Goal: Task Accomplishment & Management: Manage account settings

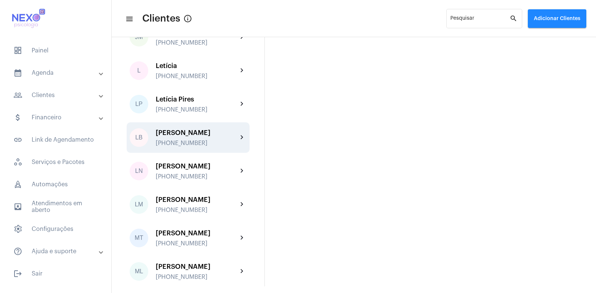
scroll to position [640, 0]
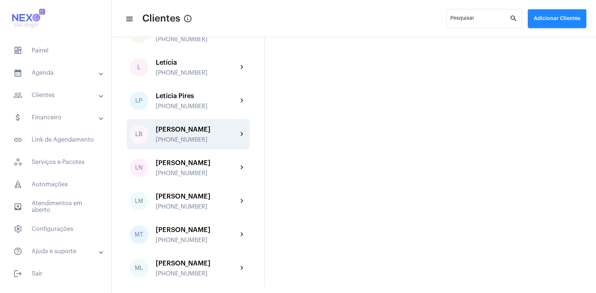
click at [191, 133] on div "[PERSON_NAME]" at bounding box center [197, 129] width 82 height 7
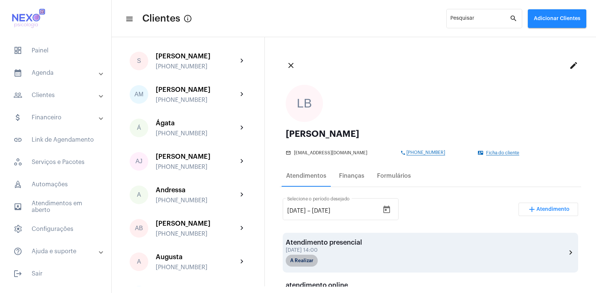
click at [298, 261] on mat-chip "A Realizar" at bounding box center [302, 261] width 32 height 12
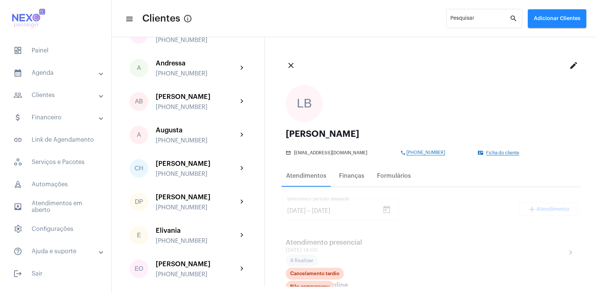
click at [401, 123] on div "LB [PERSON_NAME] mail_outline [EMAIL_ADDRESS][DOMAIN_NAME] phone [PHONE_NUMBER]…" at bounding box center [430, 120] width 301 height 83
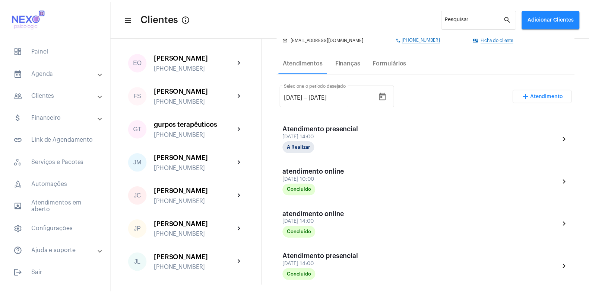
scroll to position [117, 0]
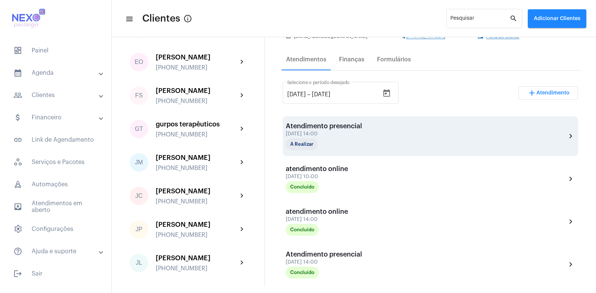
click at [306, 136] on div "[DATE] 14:00" at bounding box center [324, 134] width 76 height 6
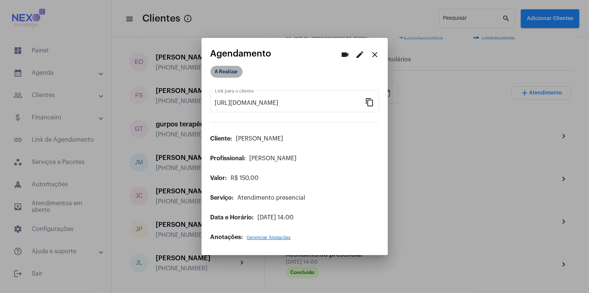
click at [220, 74] on mat-chip "A Realizar" at bounding box center [226, 72] width 32 height 12
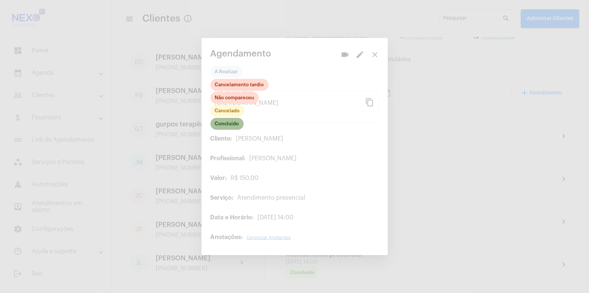
click at [222, 122] on mat-chip "Concluído" at bounding box center [226, 124] width 33 height 12
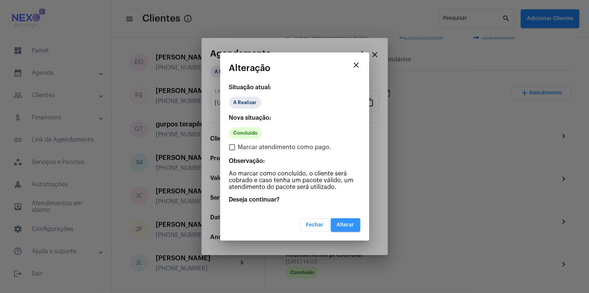
click at [348, 227] on span "Alterar" at bounding box center [346, 225] width 18 height 5
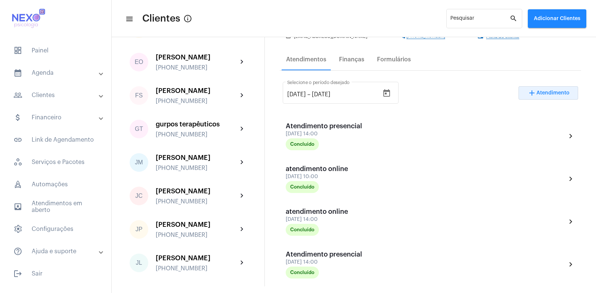
click at [538, 91] on span "Atendimento" at bounding box center [552, 93] width 33 height 5
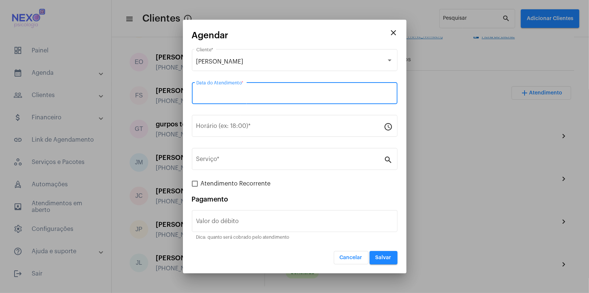
click at [302, 92] on input "Data do Atendimento *" at bounding box center [294, 95] width 197 height 7
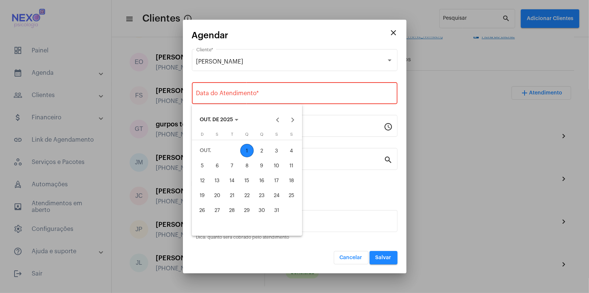
click at [249, 151] on div "1" at bounding box center [246, 150] width 13 height 13
type input "[DATE]"
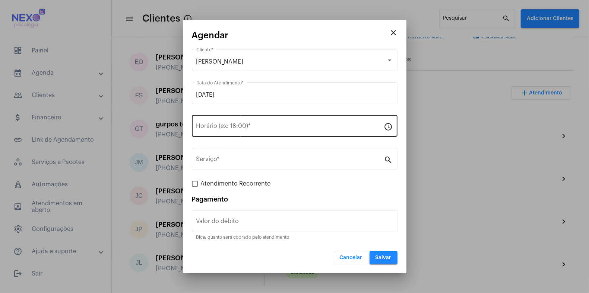
click at [246, 132] on div "Horário (ex: 18:00) *" at bounding box center [290, 125] width 188 height 23
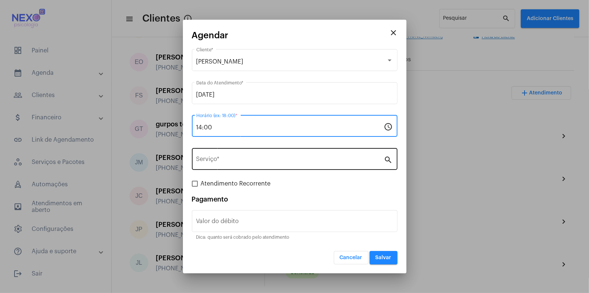
type input "14:00"
click at [247, 161] on input "Serviço *" at bounding box center [290, 161] width 188 height 7
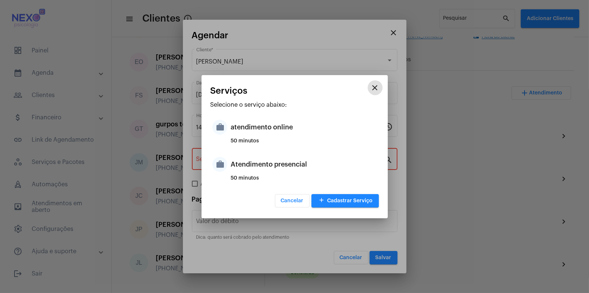
click at [247, 161] on div "Atendimento presencial" at bounding box center [304, 164] width 146 height 22
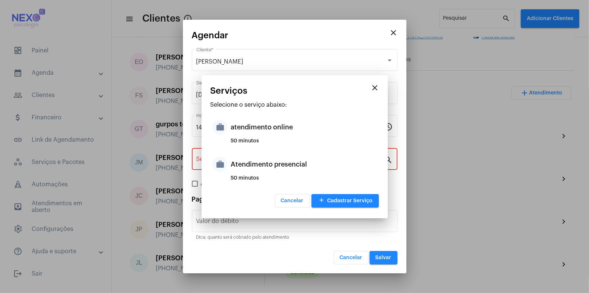
type input "Atendimento presencial"
type input "R$ 150"
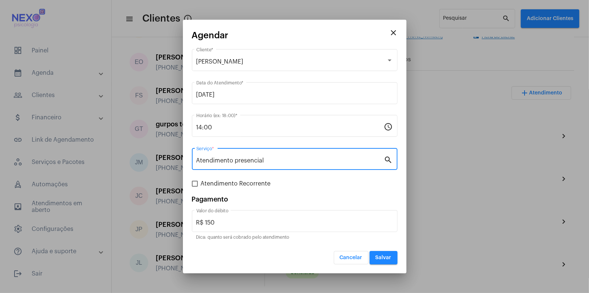
click at [388, 255] on span "Salvar" at bounding box center [383, 257] width 16 height 5
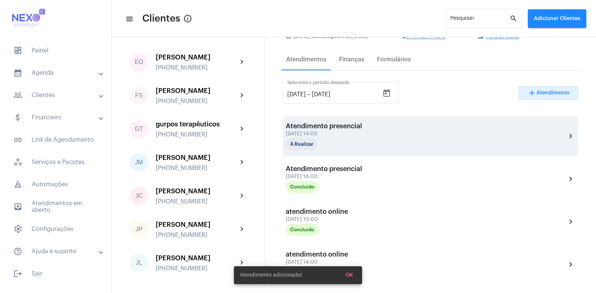
click at [305, 131] on div "[DATE] 14:00" at bounding box center [324, 134] width 76 height 6
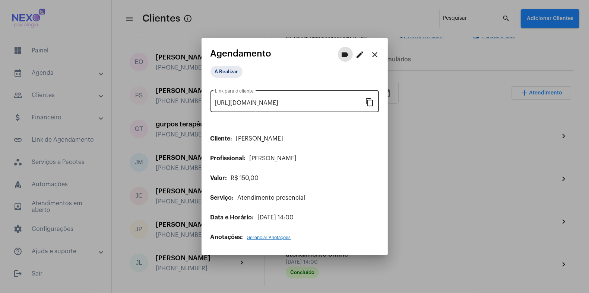
click at [366, 102] on mat-icon "content_copy" at bounding box center [369, 102] width 9 height 9
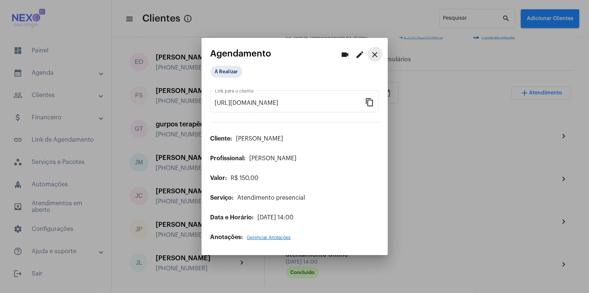
click at [375, 52] on mat-icon "close" at bounding box center [375, 54] width 9 height 9
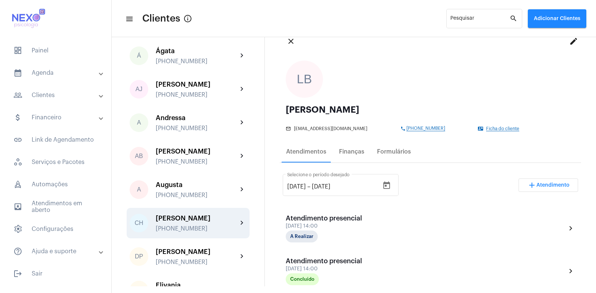
scroll to position [85, 0]
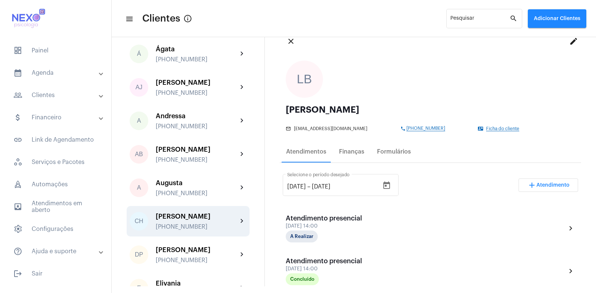
click at [176, 220] on div "[PERSON_NAME]" at bounding box center [197, 216] width 82 height 7
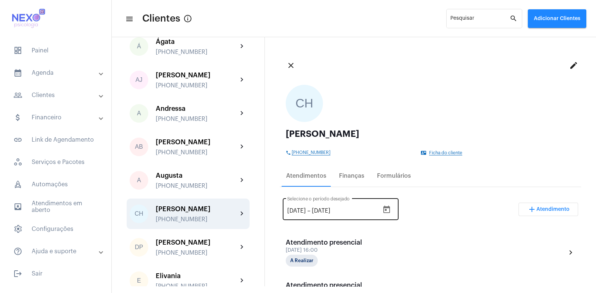
scroll to position [91, 0]
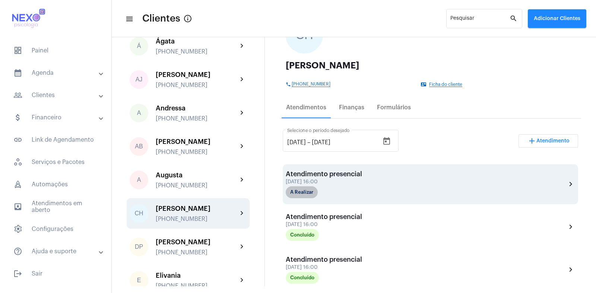
click at [307, 197] on div "Atendimento presencial [DATE] 16:00 A Realizar chevron_right" at bounding box center [430, 185] width 295 height 40
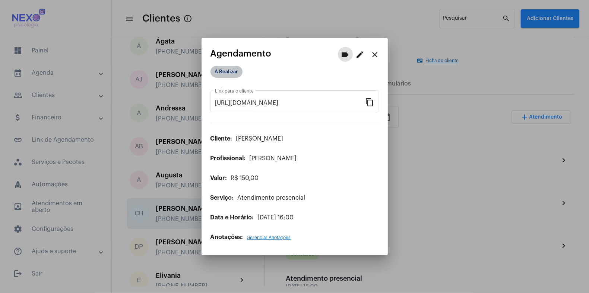
click at [222, 73] on mat-chip "A Realizar" at bounding box center [226, 72] width 32 height 12
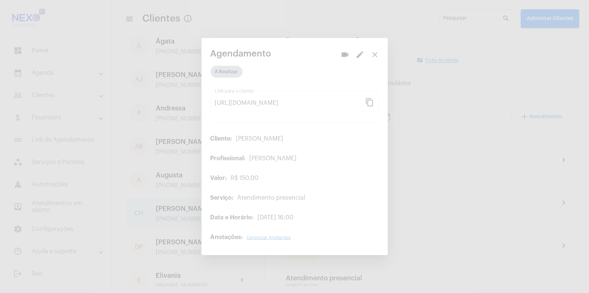
scroll to position [93, 0]
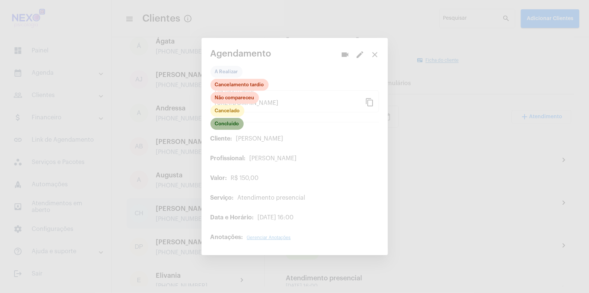
click at [222, 120] on mat-chip "Concluído" at bounding box center [226, 124] width 33 height 12
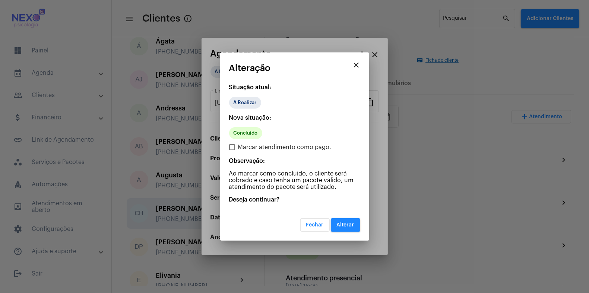
click at [342, 224] on span "Alterar" at bounding box center [346, 225] width 18 height 5
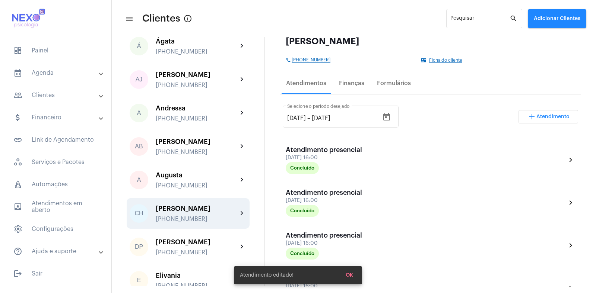
click at [549, 117] on span "Atendimento" at bounding box center [552, 116] width 33 height 5
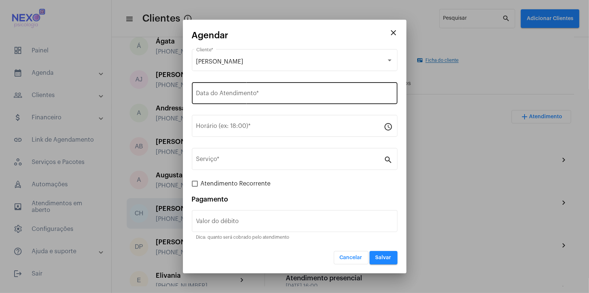
click at [244, 89] on div "Data do Atendimento *" at bounding box center [294, 92] width 197 height 23
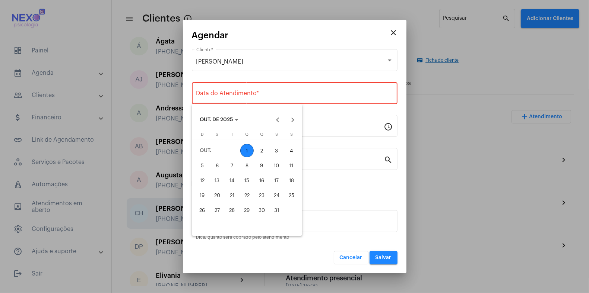
click at [249, 153] on div "1" at bounding box center [246, 150] width 13 height 13
type input "[DATE]"
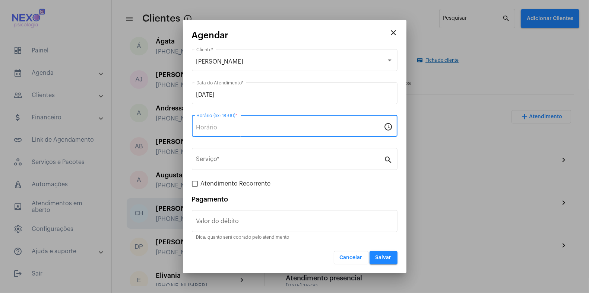
click at [238, 129] on input "Horário (ex: 18:00) *" at bounding box center [290, 127] width 188 height 7
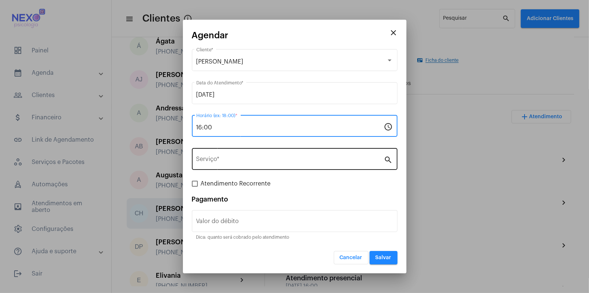
type input "16:00"
click at [223, 163] on input "Serviço *" at bounding box center [290, 161] width 188 height 7
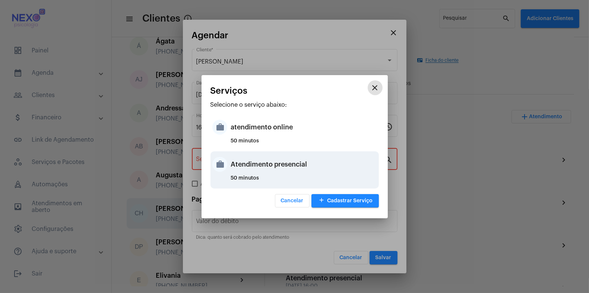
click at [247, 166] on div "Atendimento presencial" at bounding box center [304, 164] width 146 height 22
type input "Atendimento presencial"
type input "R$ 150"
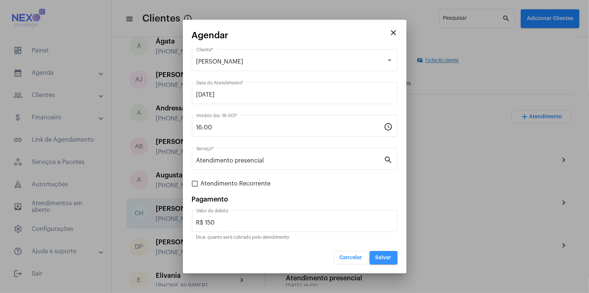
click at [382, 257] on span "Salvar" at bounding box center [383, 257] width 16 height 5
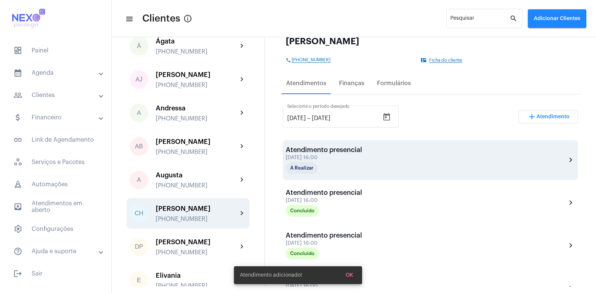
click at [336, 153] on div "Atendimento presencial" at bounding box center [324, 149] width 76 height 7
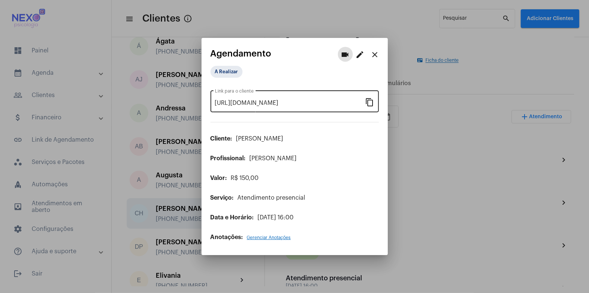
click at [372, 103] on mat-icon "content_copy" at bounding box center [369, 102] width 9 height 9
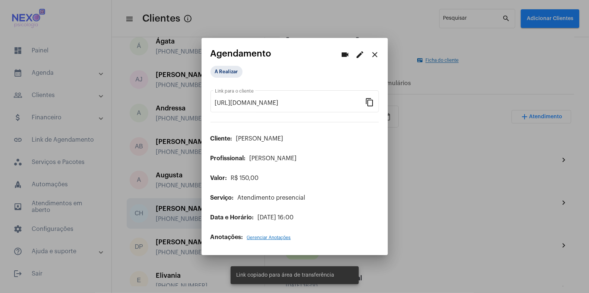
click at [435, 156] on div at bounding box center [294, 146] width 589 height 293
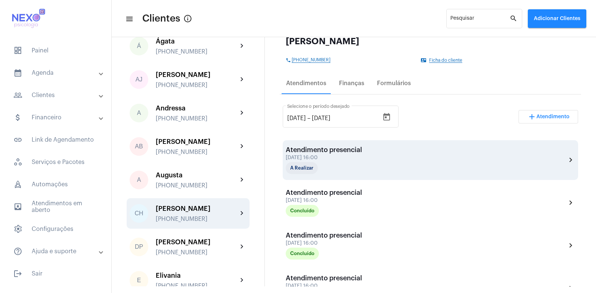
click at [353, 152] on div "Atendimento presencial" at bounding box center [324, 149] width 76 height 7
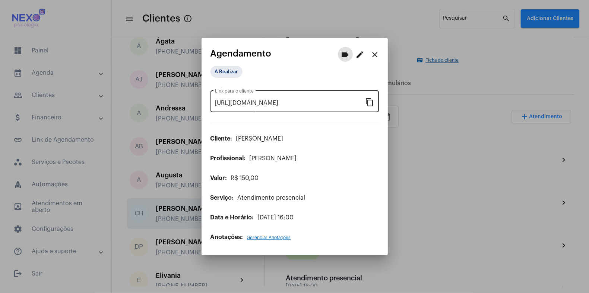
click at [371, 102] on mat-icon "content_copy" at bounding box center [369, 102] width 9 height 9
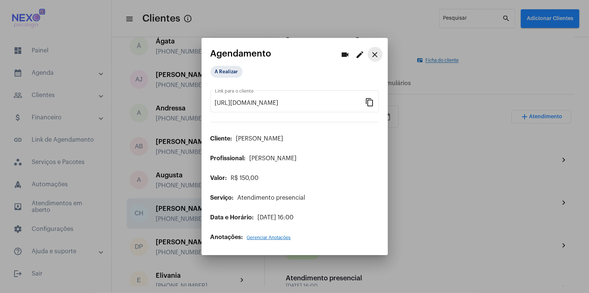
click at [376, 51] on mat-icon "close" at bounding box center [375, 54] width 9 height 9
